Goal: Communication & Community: Answer question/provide support

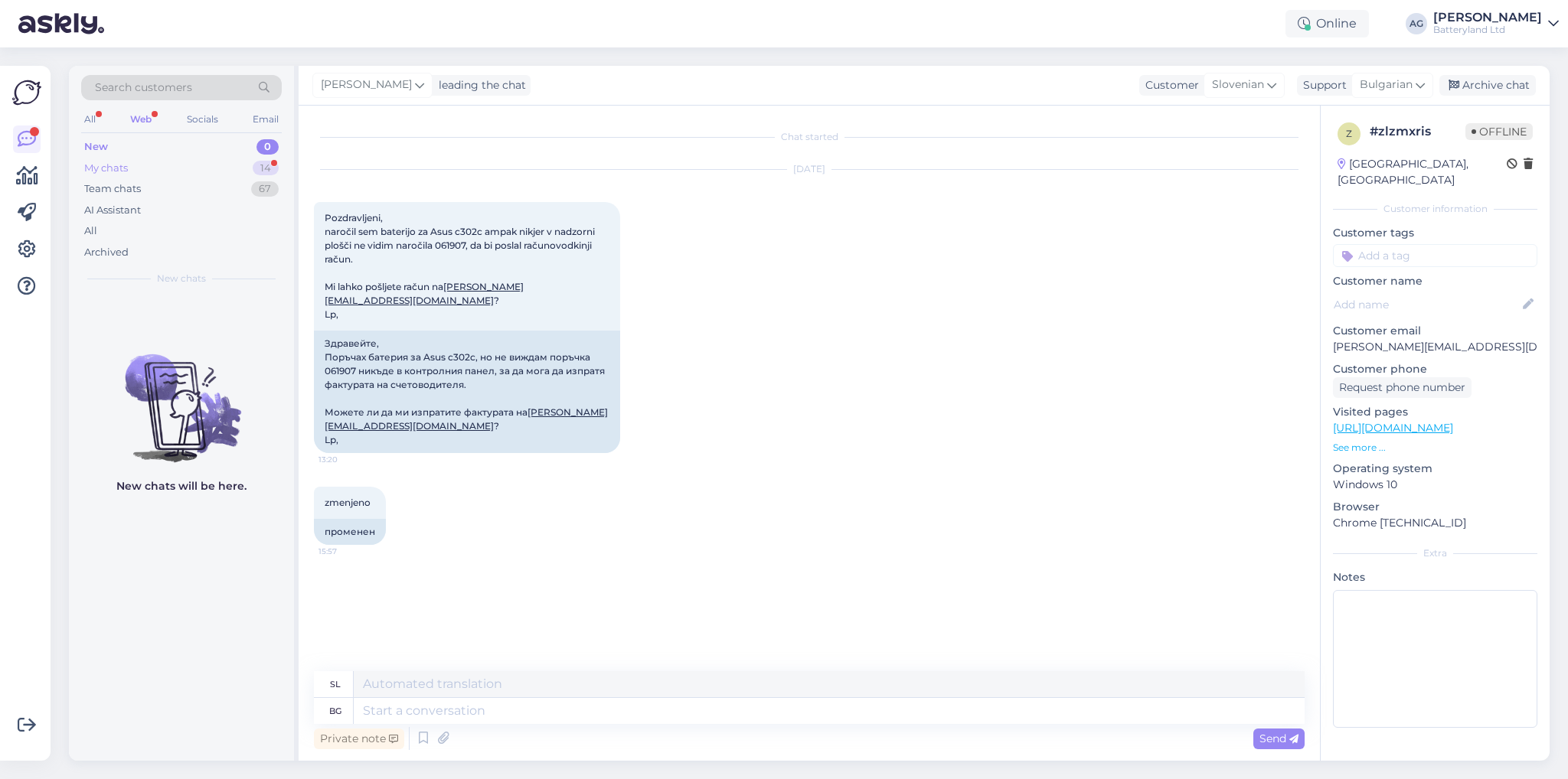
click at [147, 162] on div "My chats 14" at bounding box center [182, 168] width 200 height 21
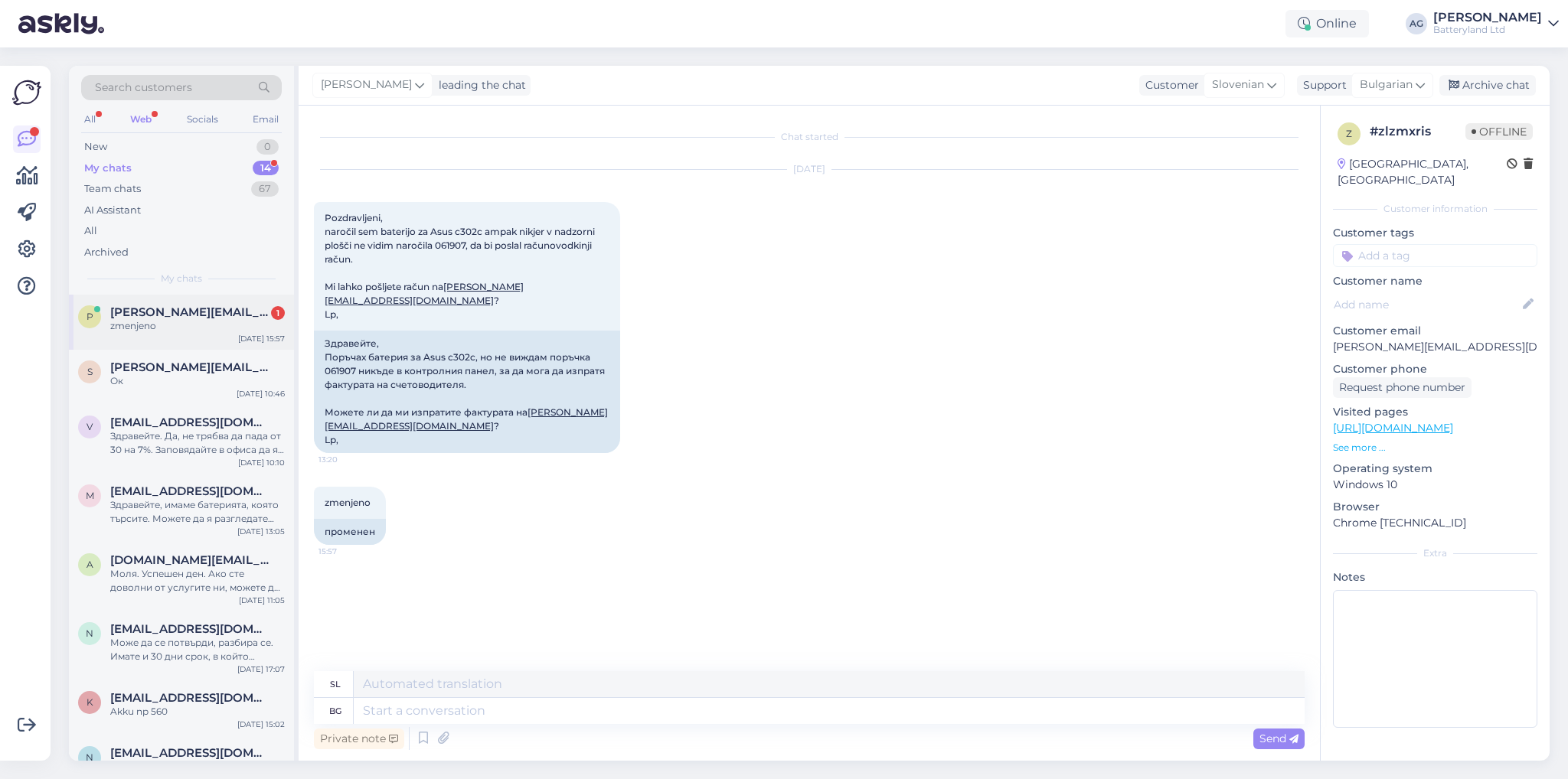
click at [151, 326] on div "zmenjeno" at bounding box center [198, 326] width 175 height 14
click at [976, 417] on div "[DATE] Pozdravljeni, naročil sem baterijo za Asus c302c ampak nikjer v nadzorni…" at bounding box center [809, 312] width 991 height 317
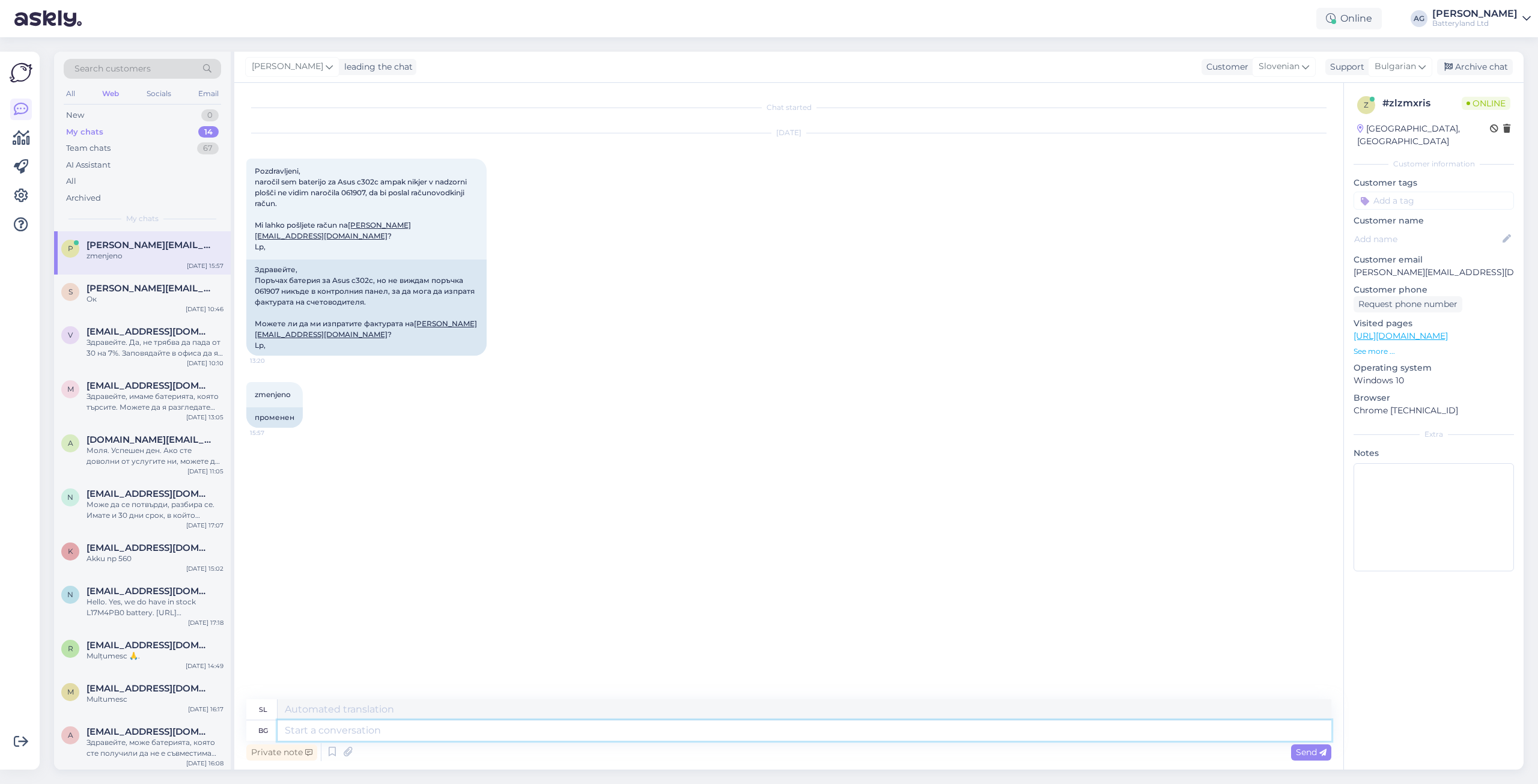
click at [405, 611] on textarea at bounding box center [804, 730] width 1054 height 20
type textarea "Здравейте"
type textarea "Pozdravljeni"
type textarea "Здравейте"
click at [1230, 611] on span "Send" at bounding box center [1312, 752] width 31 height 11
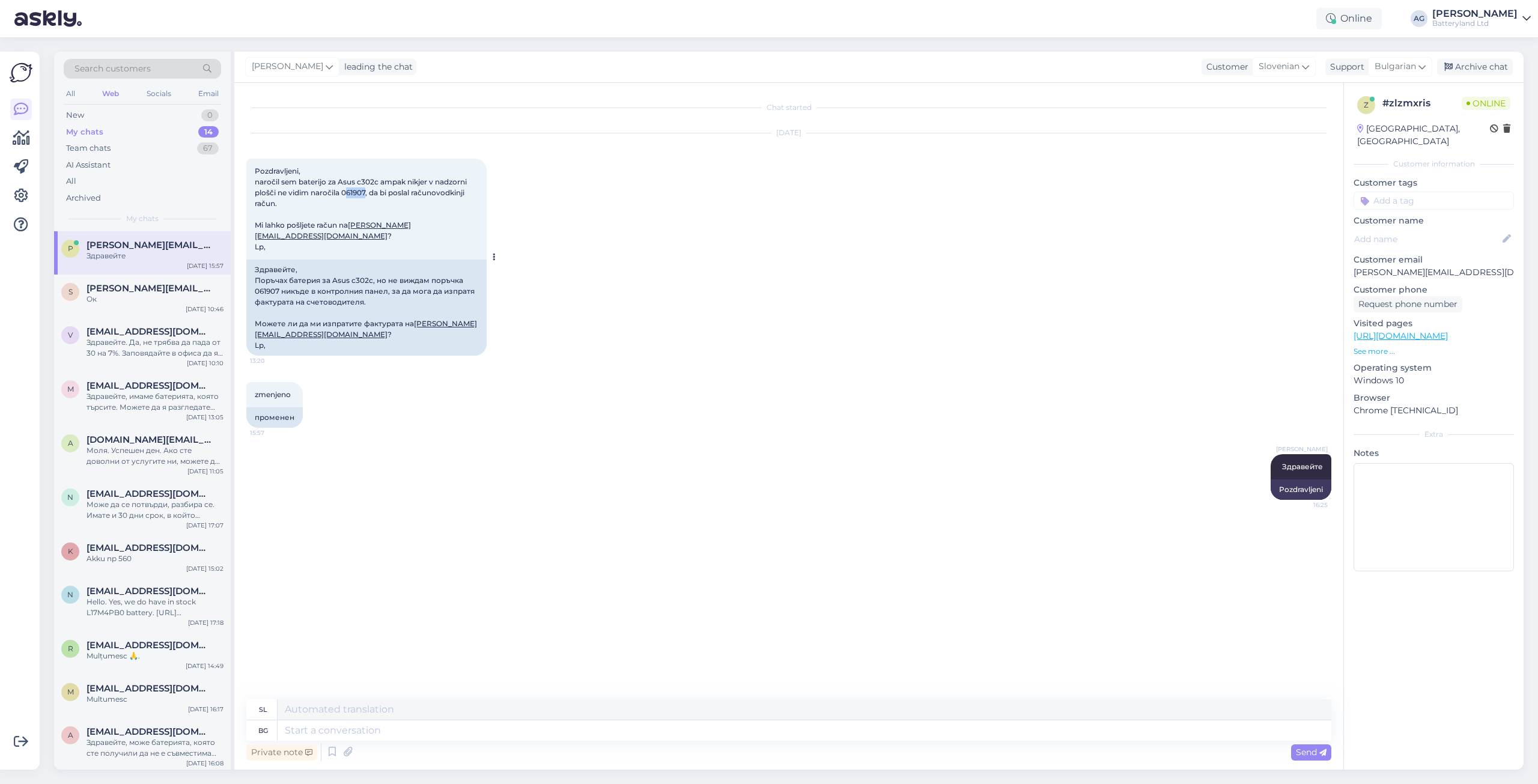
drag, startPoint x: 347, startPoint y: 190, endPoint x: 367, endPoint y: 193, distance: 20.2
click at [367, 193] on span "Pozdravljeni, naročil sem baterijo za Asus c302c ampak nikjer v nadzorni plošči…" at bounding box center [361, 209] width 214 height 85
copy span "61907"
click at [1230, 611] on textarea at bounding box center [804, 730] width 1054 height 20
click at [347, 611] on icon at bounding box center [347, 752] width 17 height 18
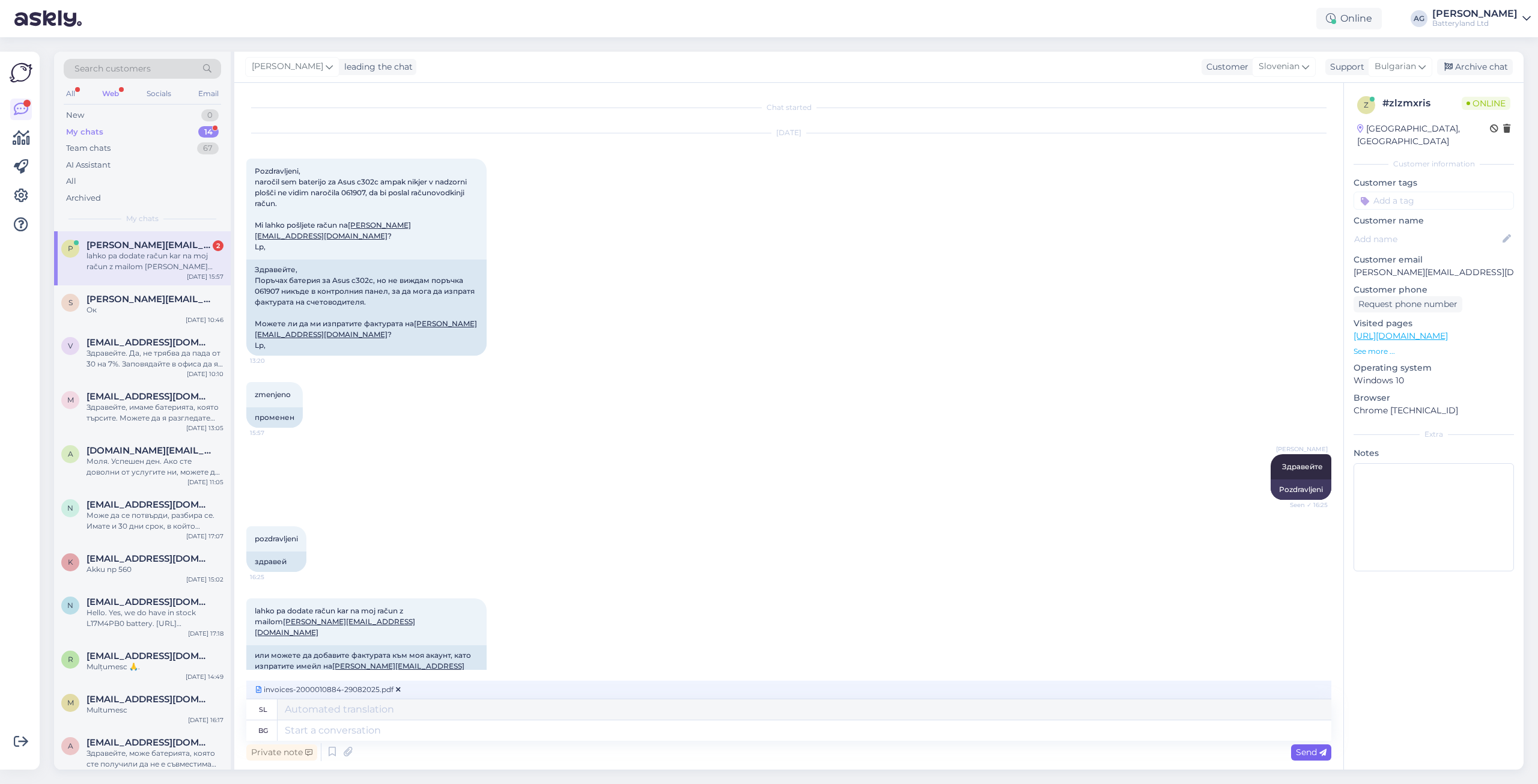
click at [1230, 611] on span "Send" at bounding box center [1312, 752] width 31 height 11
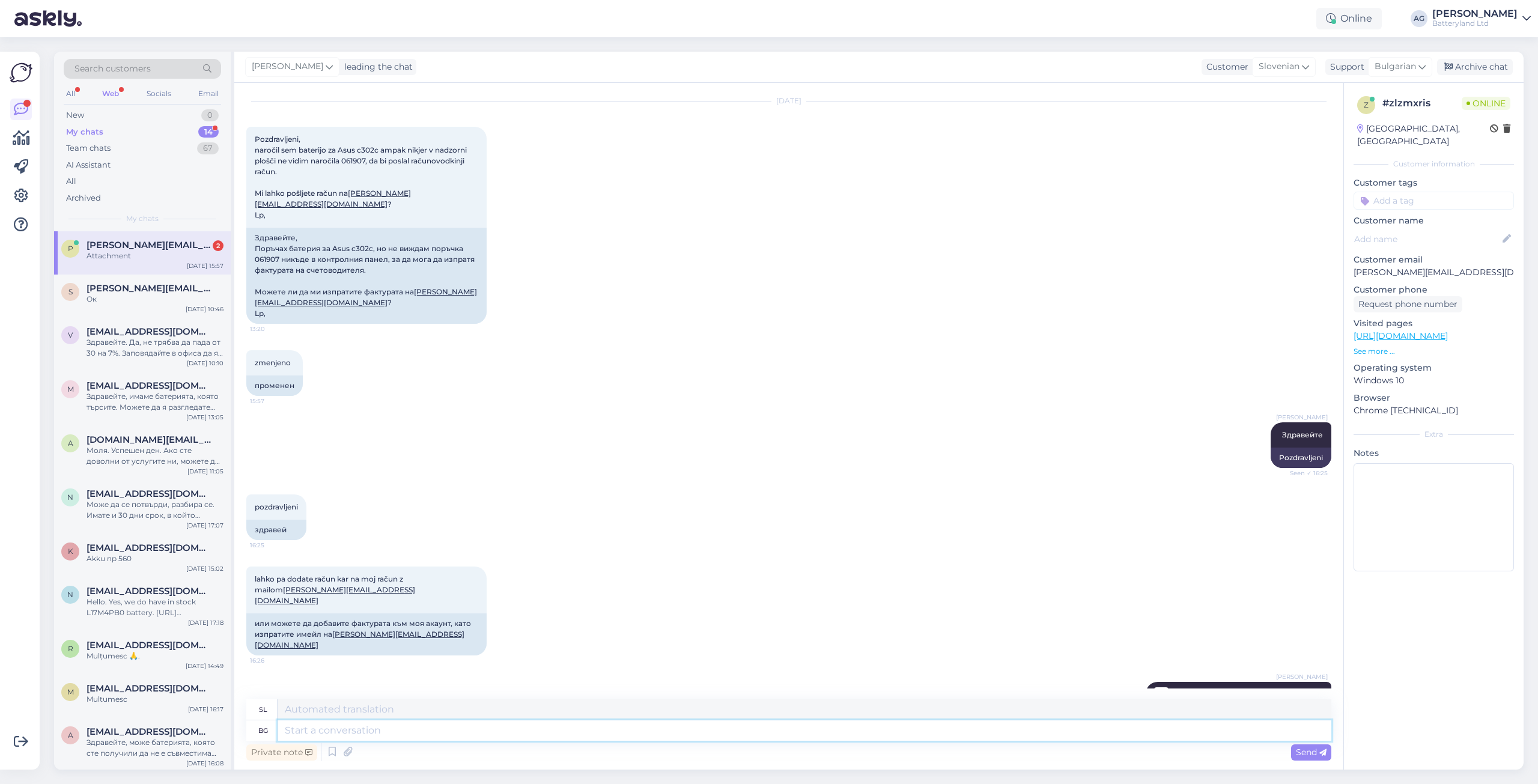
click at [587, 611] on textarea at bounding box center [804, 730] width 1054 height 20
type textarea "Изпращам фак"
type textarea "Pošiljanje"
type textarea "Изпращам фактурата тук като прикачен файл. Отделно я изпращам и на и"
type textarea "Račun pošiljam kot prilogo. Ločeno ga"
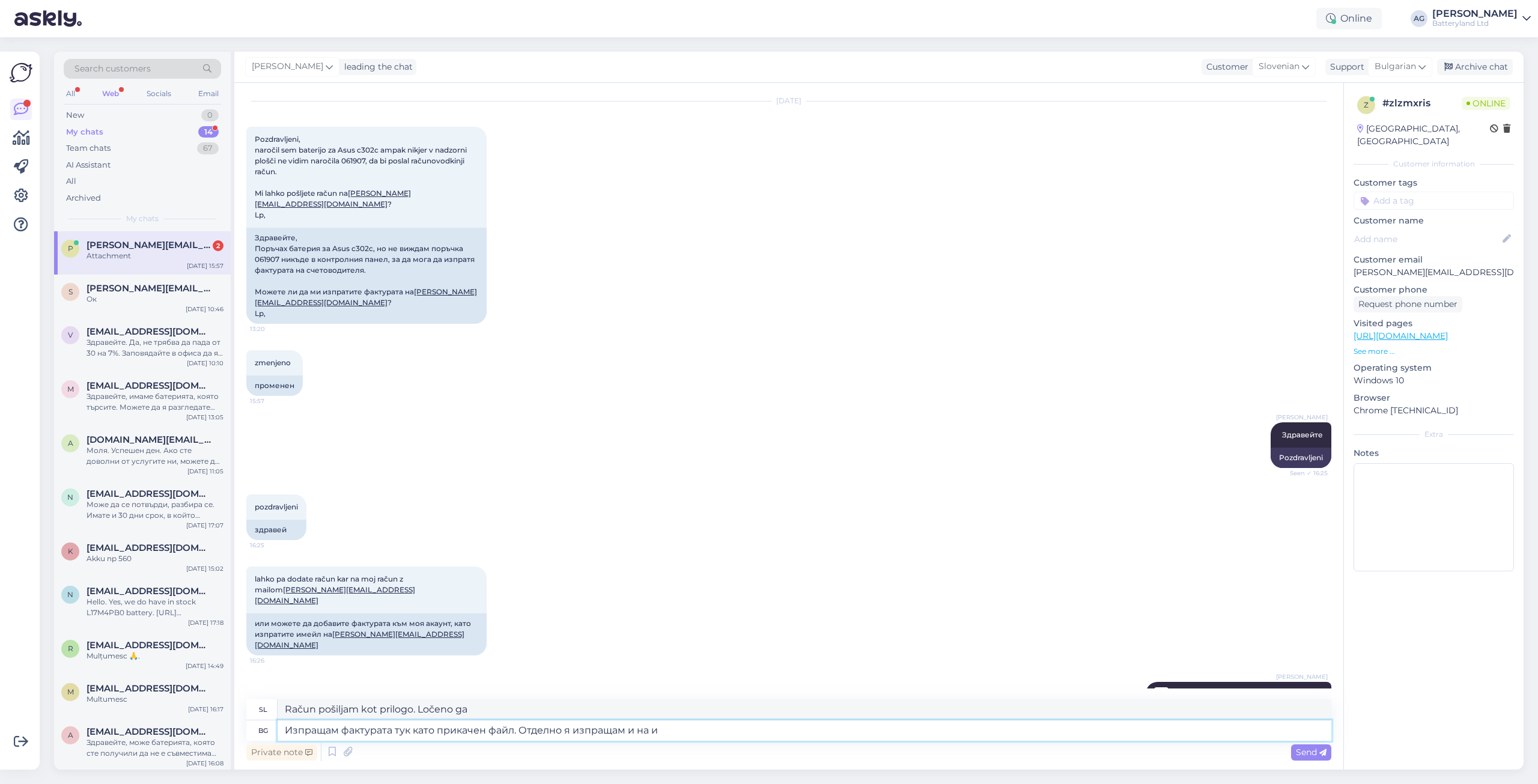
type textarea "Изпращам фактурата тук като прикачен файл. Отделно я изпращам и на им"
type textarea "Račun pošiljam kot prilogo. Pošiljam ga ločeno."
type textarea "Изпращам фактурата тук като прикачен файл. Отделно я изпращам и на"
type textarea "Račun pošiljam kot prilogo. Ločeno ga pošiljam tudi"
drag, startPoint x: 439, startPoint y: 613, endPoint x: 333, endPoint y: 613, distance: 106.0
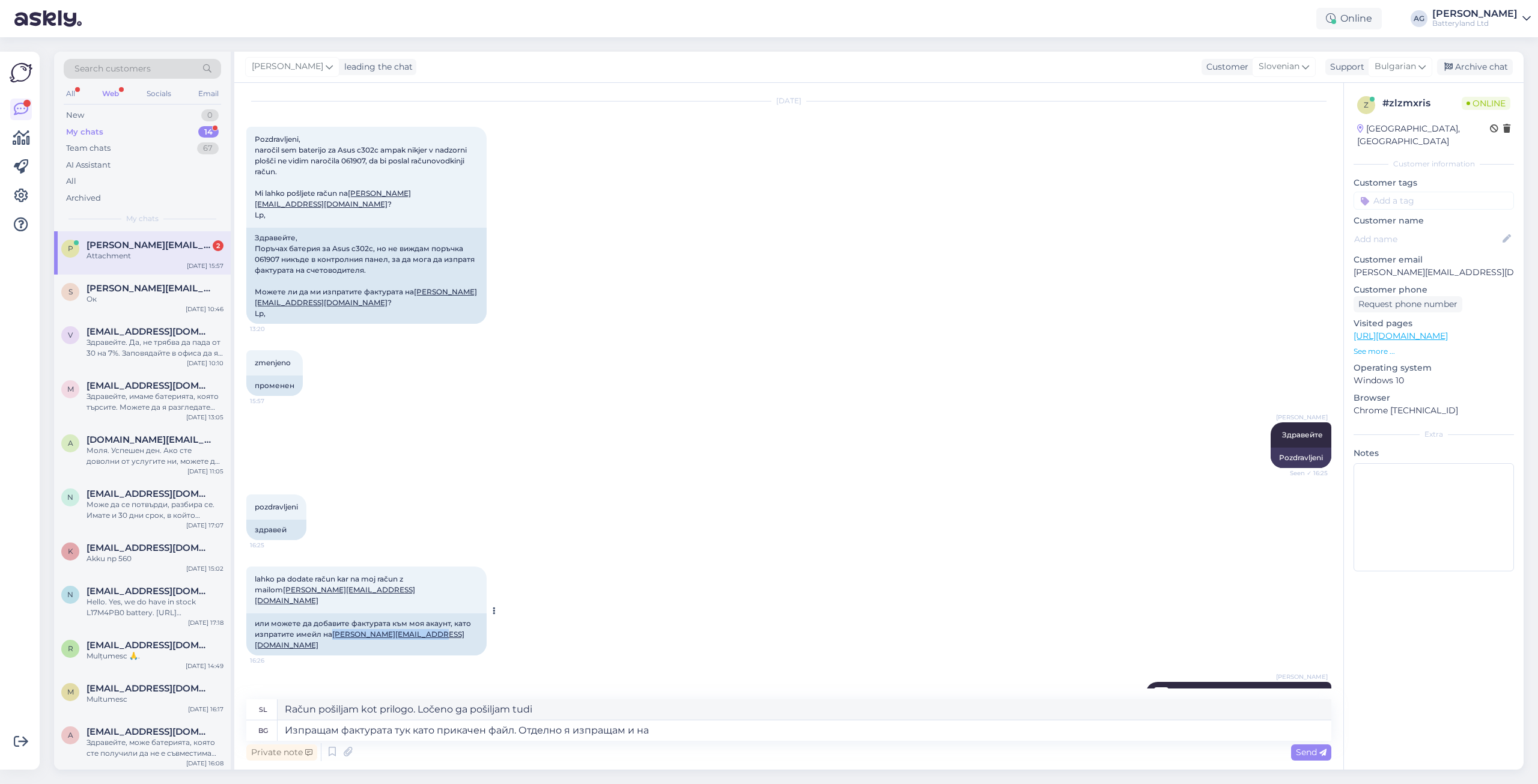
click at [333, 611] on div "или можете да добавите фактурата към моя акаунт, като изпратите имейл на [PERSO…" at bounding box center [367, 634] width 241 height 42
copy link "[PERSON_NAME][EMAIL_ADDRESS][DOMAIN_NAME]"
click at [702, 611] on textarea "Изпращам фактурата тук като прикачен файл. Отделно я изпращам и на" at bounding box center [804, 730] width 1054 height 20
paste textarea "[PERSON_NAME][EMAIL_ADDRESS][DOMAIN_NAME]"
type textarea "Изпращам фактурата тук като прикачен файл. Отделно я изпращам и на [EMAIL_ADDRE…"
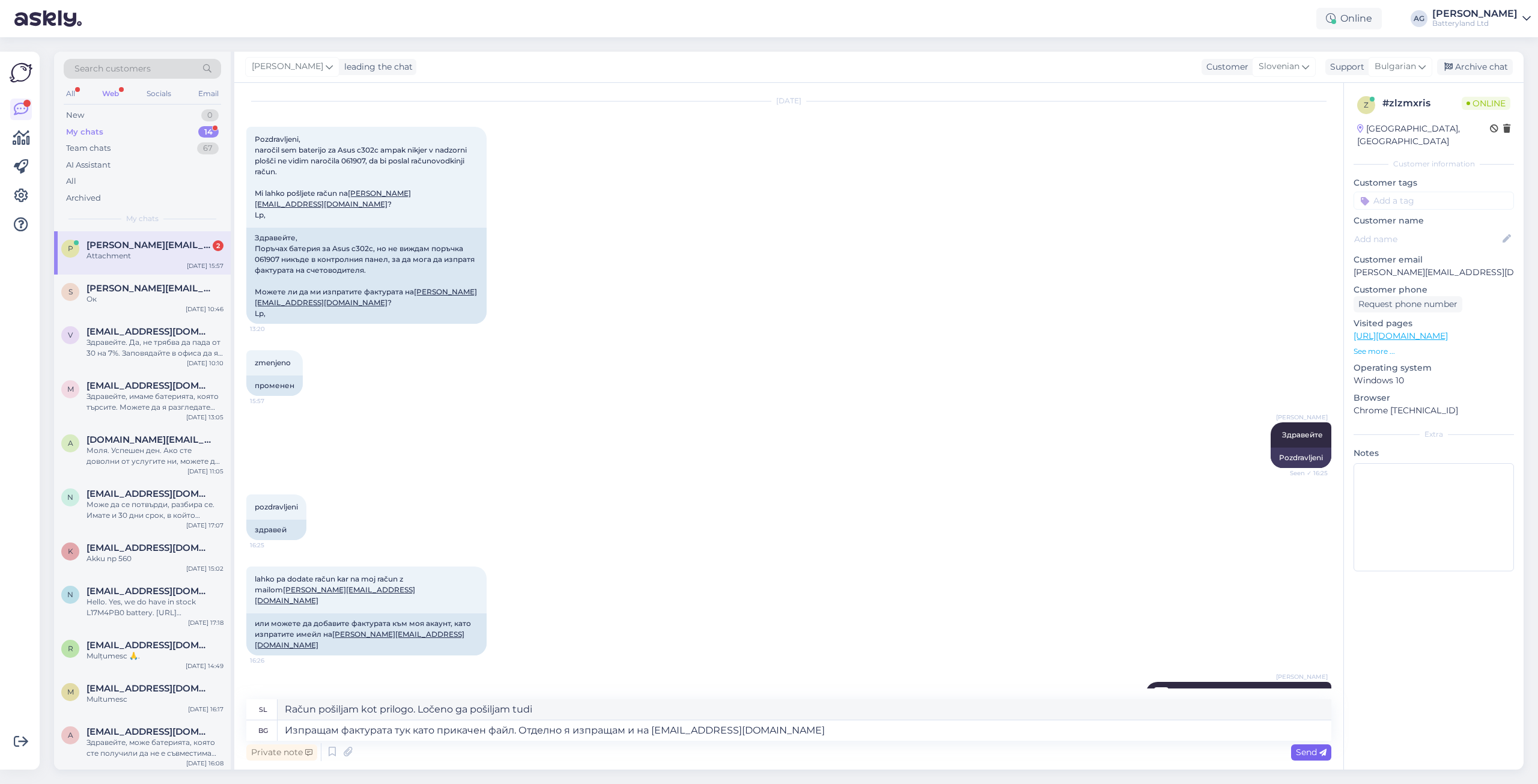
click at [1230, 611] on span "Send" at bounding box center [1312, 752] width 31 height 11
type textarea "Račun pošiljam kot priponko. Pošiljam ga tudi ločeno na [EMAIL_ADDRESS][DOMAIN_…"
click at [1230, 611] on span "Send" at bounding box center [1312, 752] width 31 height 11
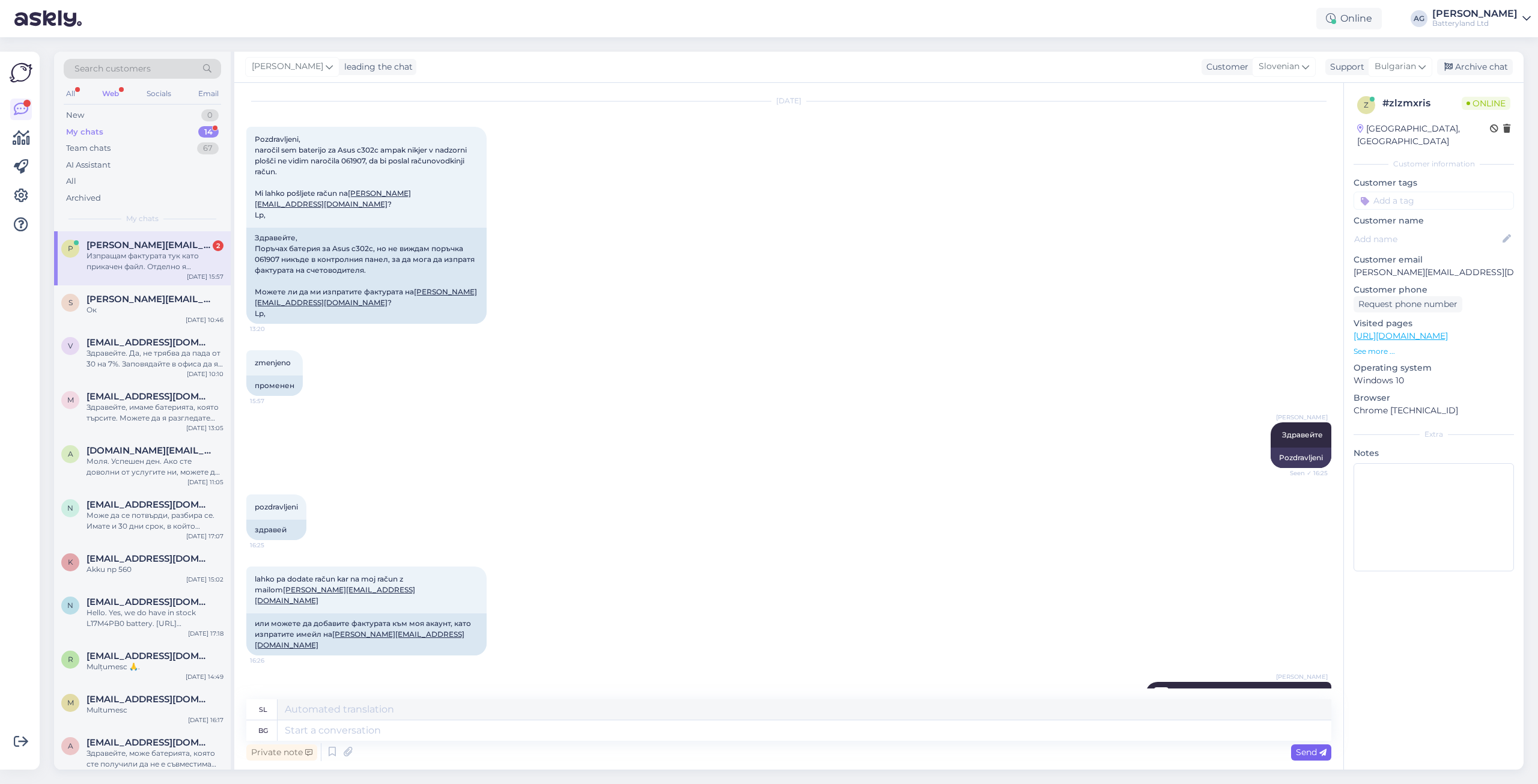
scroll to position [126, 0]
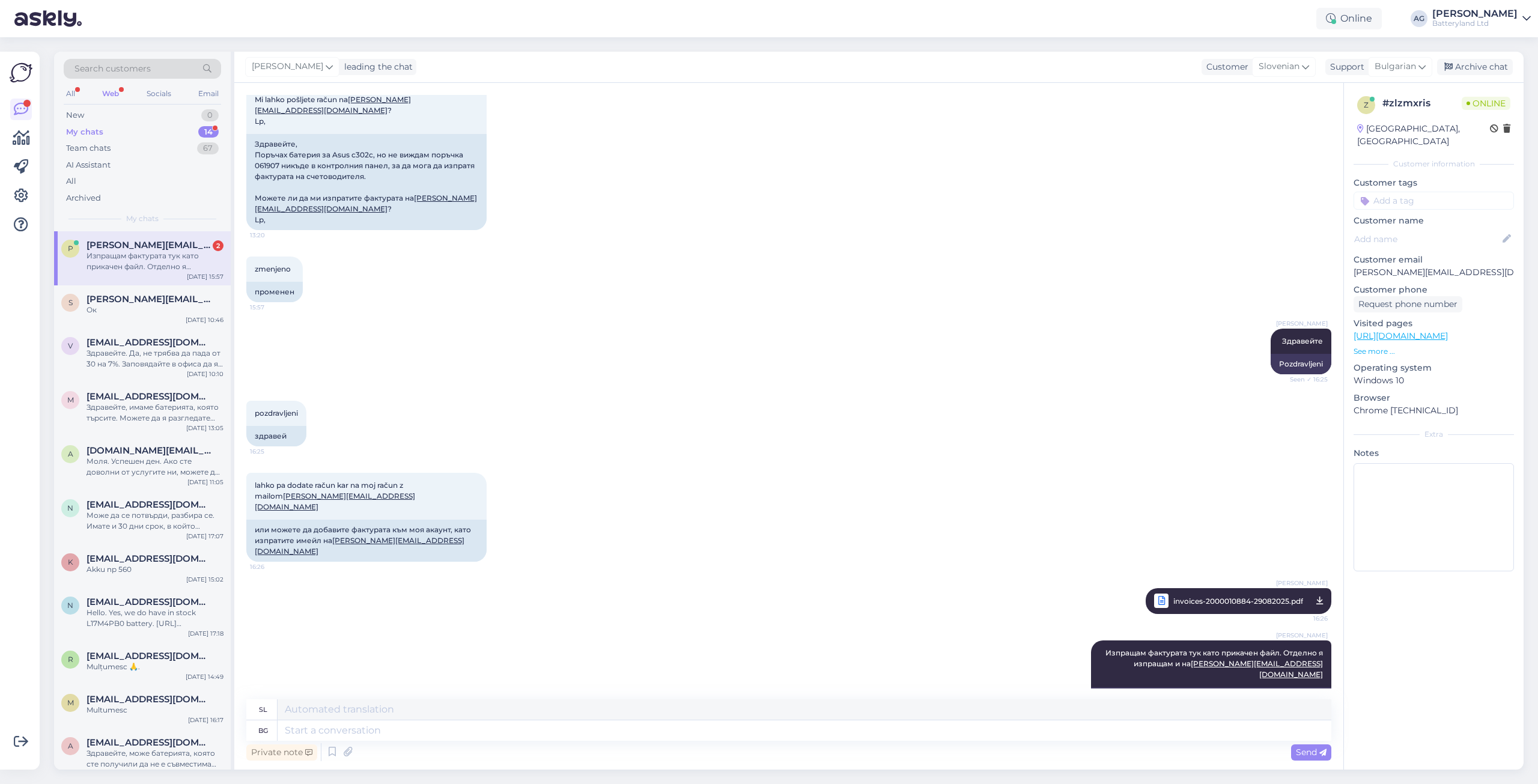
click at [146, 257] on div "Изпращам фактурата тук като прикачен файл. Отделно я изпращам и на [EMAIL_ADDRE…" at bounding box center [155, 261] width 137 height 21
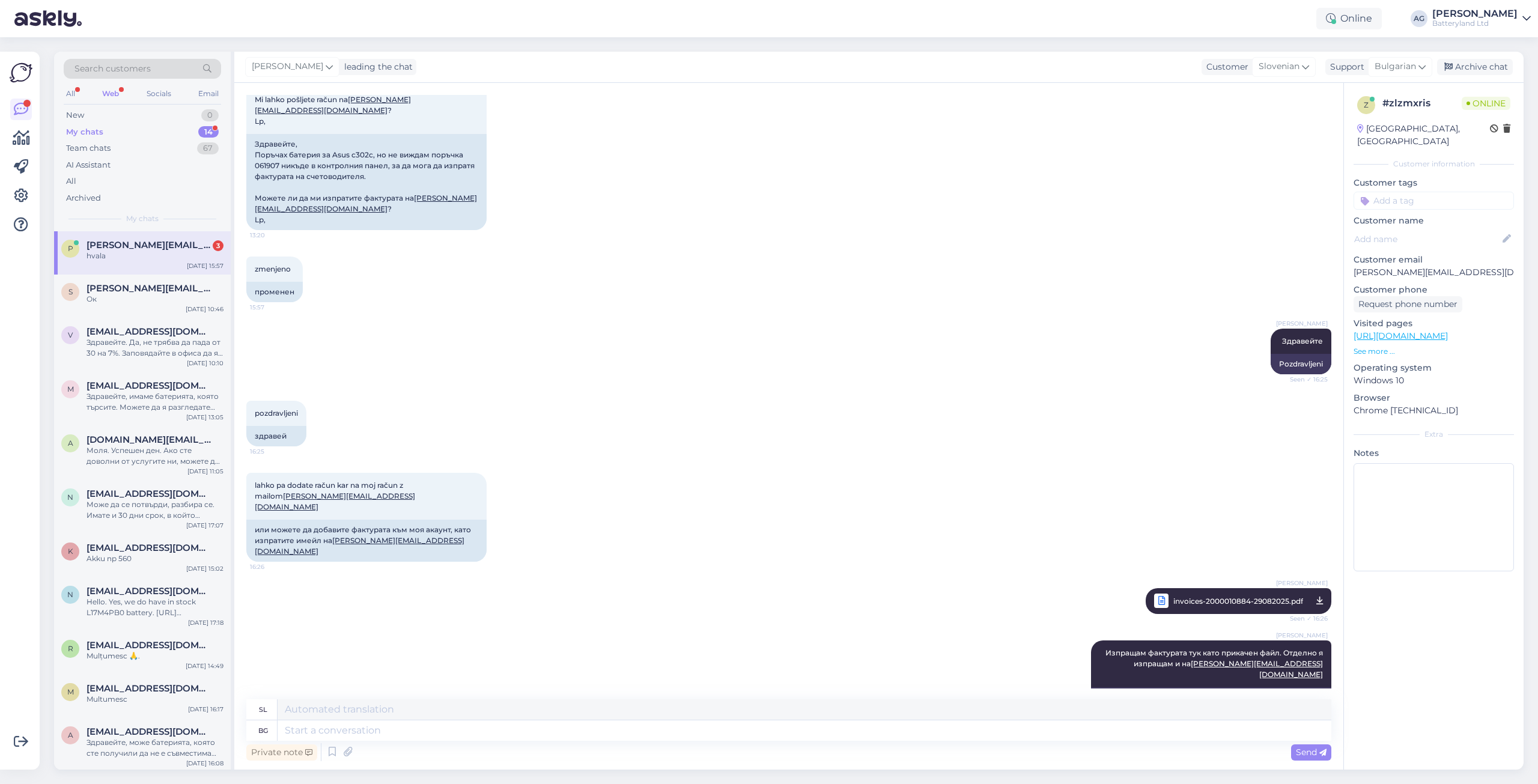
scroll to position [198, 0]
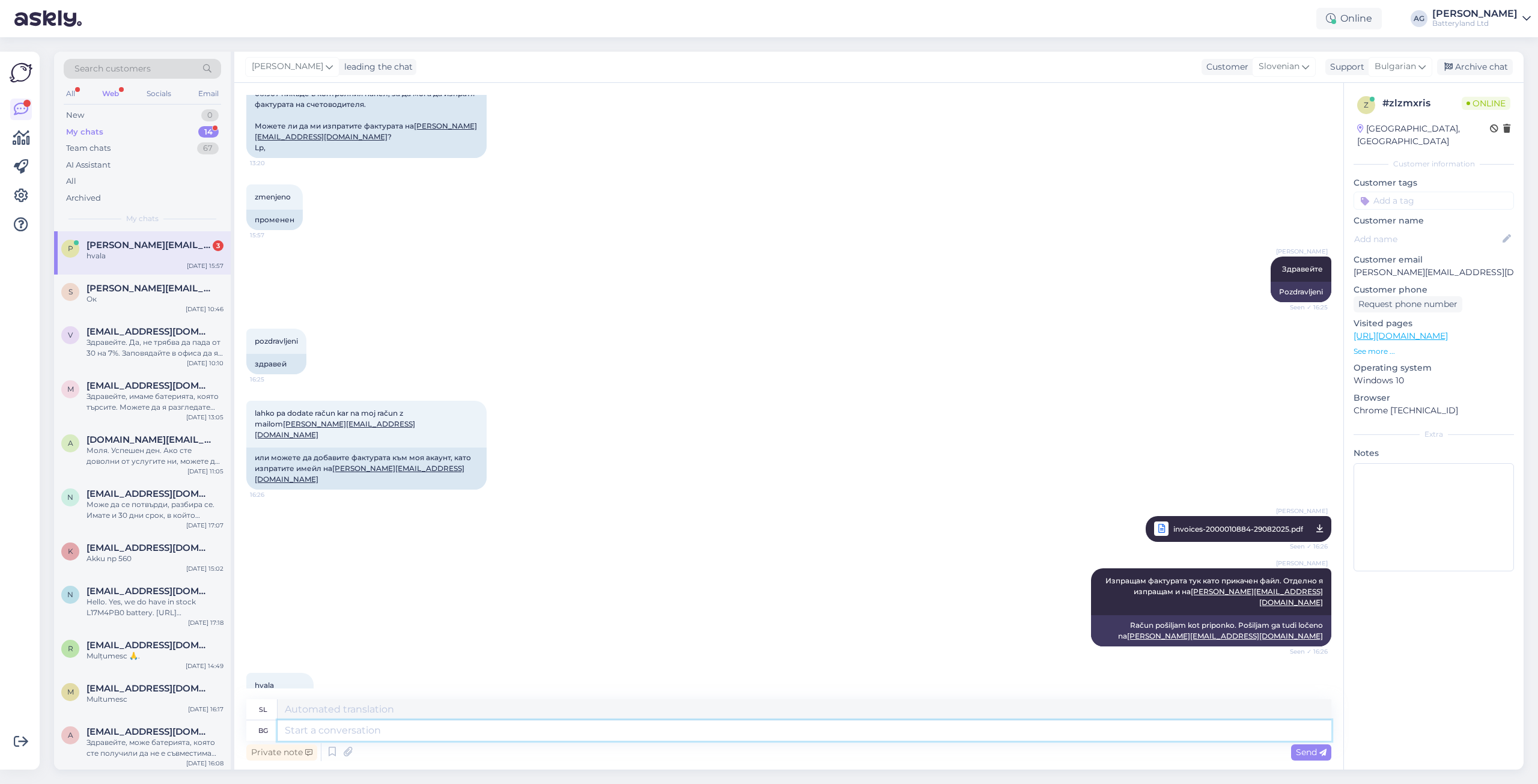
click at [395, 611] on textarea at bounding box center [804, 730] width 1054 height 20
type textarea "Моля."
type textarea "Prosim."
type textarea "Моля. Желая"
type textarea "Prosim. Želim si."
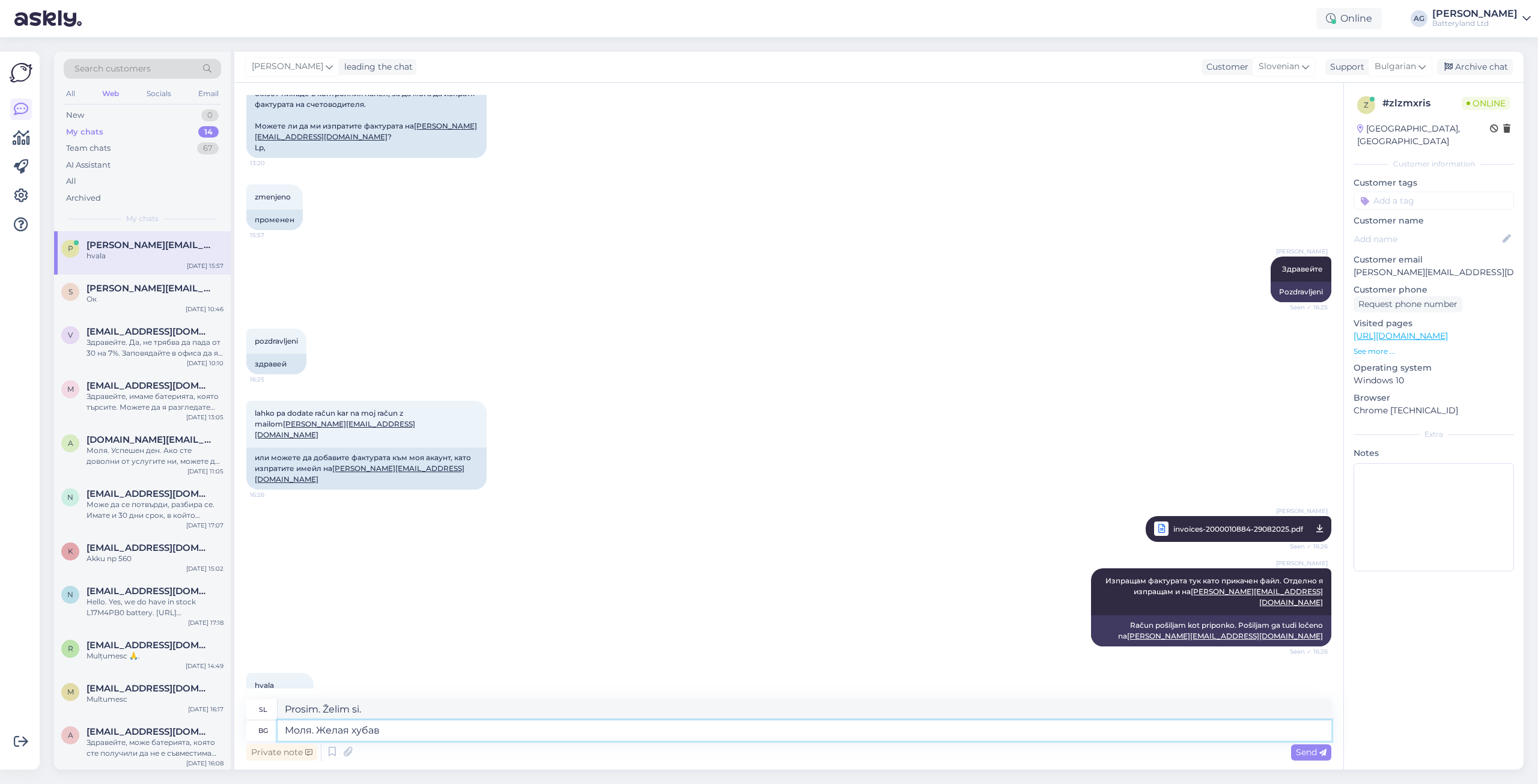
type textarea "Моля. Желая хубав д"
type textarea "Prosim. Želim vam lepo."
type textarea "Моля. Желая хубав ден"
type textarea "Prosim. Lep dan še naprej."
type textarea "Моля. Желая хубав ден"
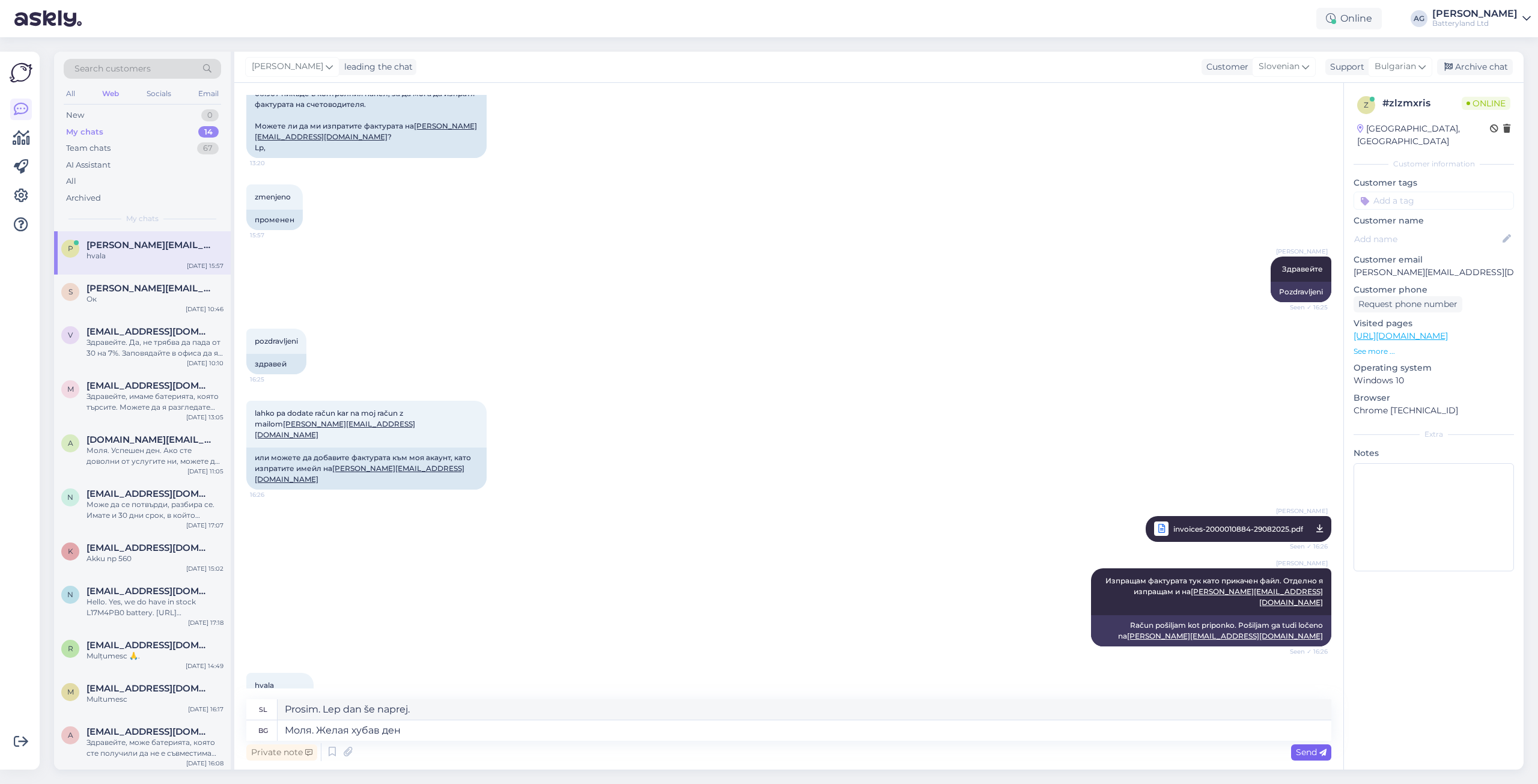
click at [1230, 611] on span "Send" at bounding box center [1312, 752] width 31 height 11
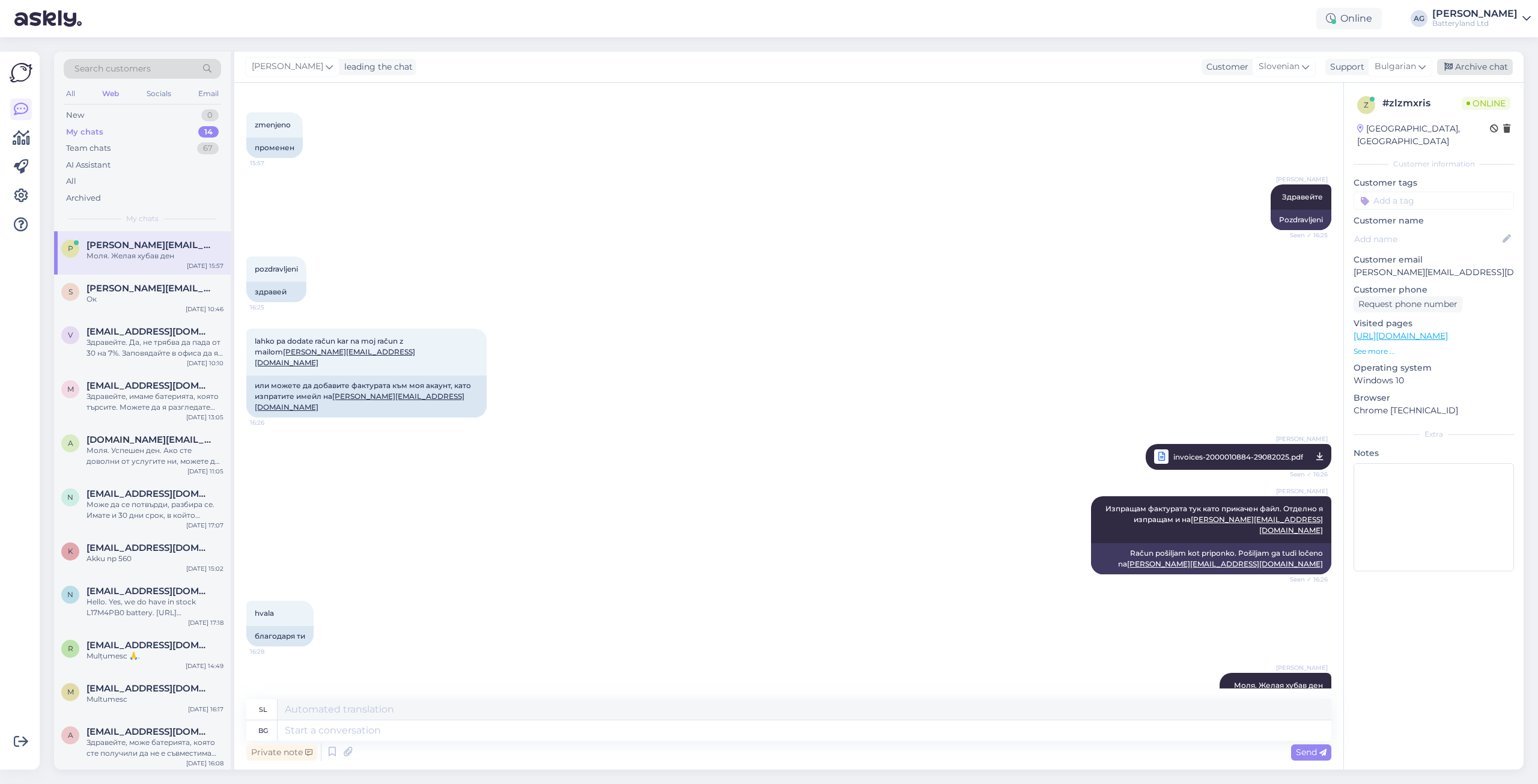
click at [1230, 63] on div "Archive chat" at bounding box center [1475, 67] width 76 height 16
